Goal: Navigation & Orientation: Understand site structure

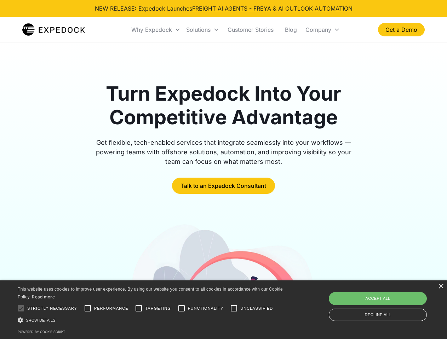
click at [156, 30] on div "Why Expedock" at bounding box center [151, 29] width 41 height 7
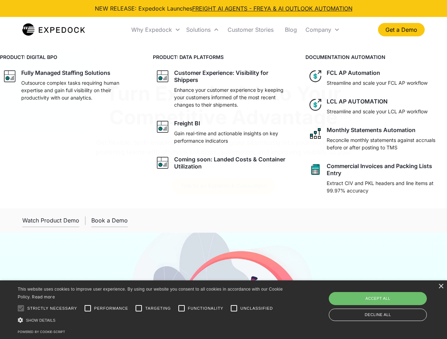
click at [202, 30] on div "Solutions" at bounding box center [198, 29] width 24 height 7
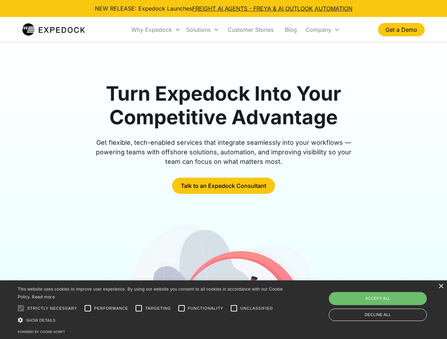
click at [322, 30] on div "Company" at bounding box center [318, 29] width 26 height 7
click at [21, 309] on div at bounding box center [21, 309] width 14 height 14
click at [88, 309] on input "Performance" at bounding box center [88, 309] width 14 height 14
checkbox input "true"
click at [139, 309] on input "Targeting" at bounding box center [139, 309] width 14 height 14
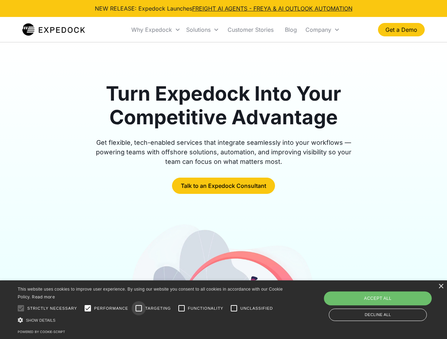
checkbox input "true"
click at [181, 309] on input "Functionality" at bounding box center [181, 309] width 14 height 14
checkbox input "true"
click at [234, 309] on input "Unclassified" at bounding box center [234, 309] width 14 height 14
checkbox input "true"
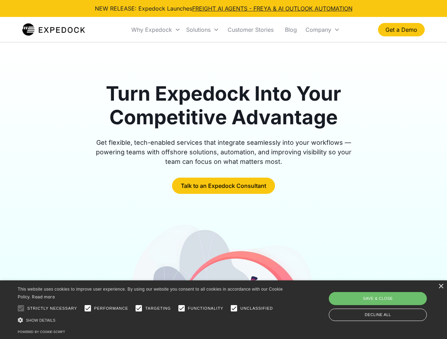
click at [151, 320] on div "Show details Hide details" at bounding box center [151, 320] width 267 height 7
